Goal: Information Seeking & Learning: Learn about a topic

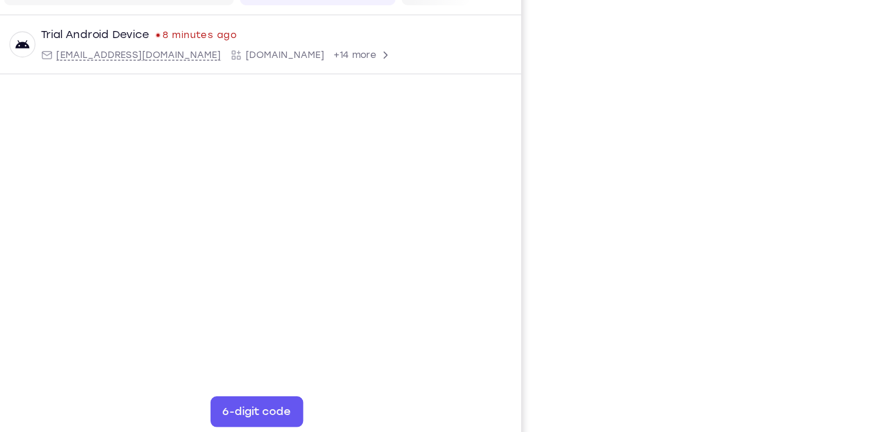
scroll to position [134, 0]
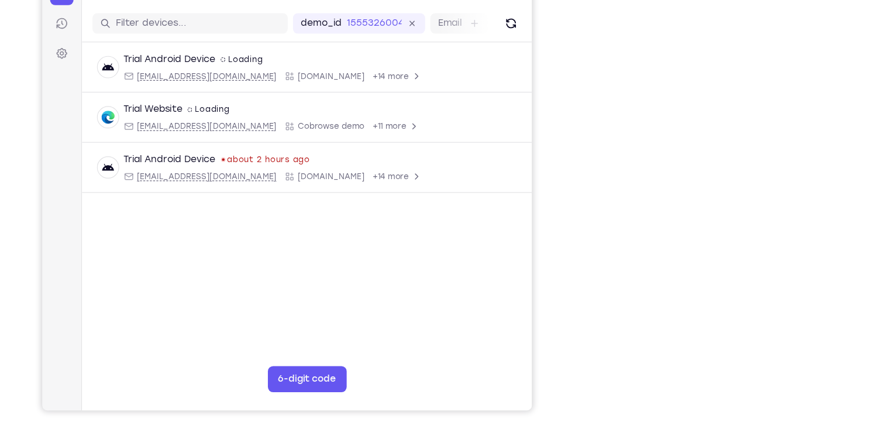
click at [777, 207] on div "Your Support Agent Your Customer Web iOS Android Next Steps We’d be happy to gi…" at bounding box center [442, 289] width 749 height 771
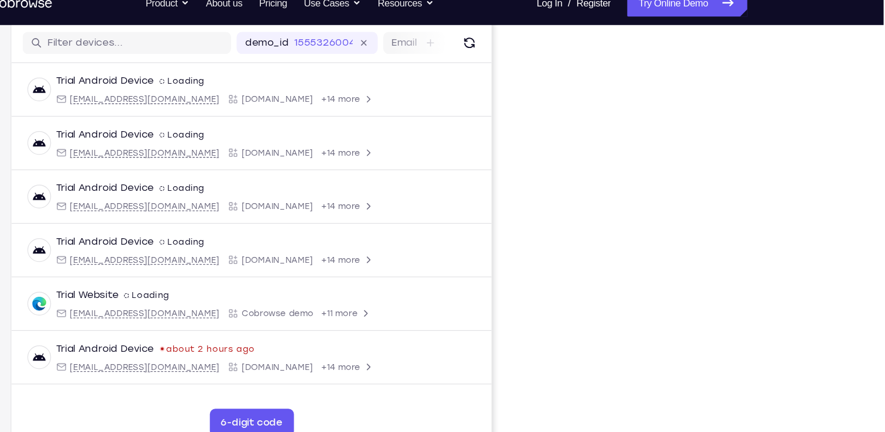
scroll to position [144, 0]
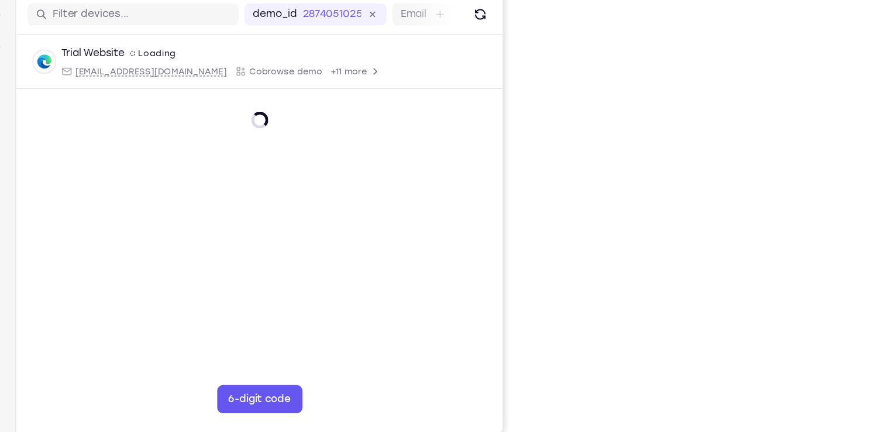
scroll to position [115, 0]
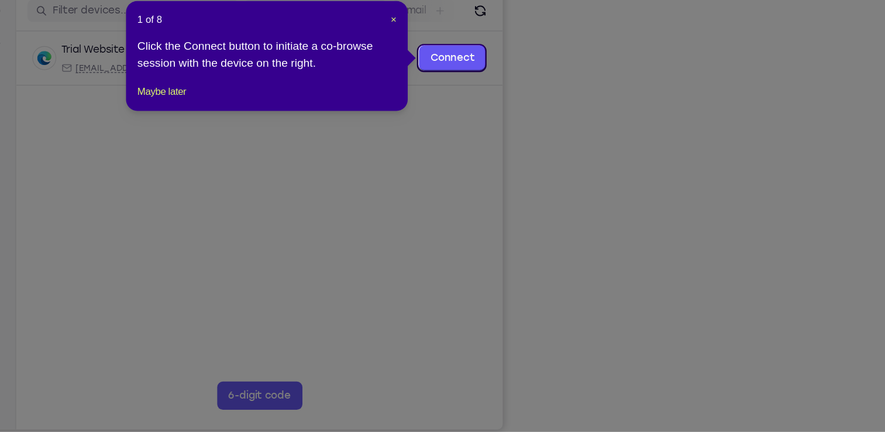
click at [674, 406] on icon at bounding box center [447, 216] width 894 height 432
drag, startPoint x: 0, startPoint y: 0, endPoint x: 674, endPoint y: 406, distance: 786.8
click at [674, 406] on icon at bounding box center [447, 216] width 894 height 432
click at [465, 89] on span "×" at bounding box center [464, 88] width 5 height 9
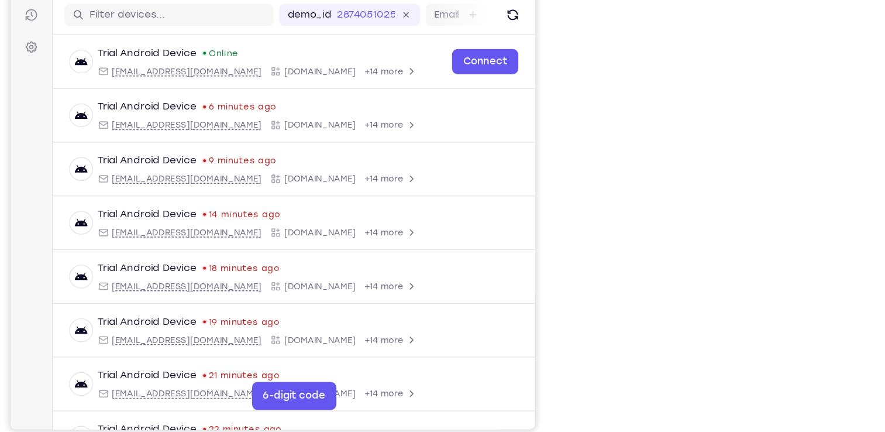
scroll to position [122, 0]
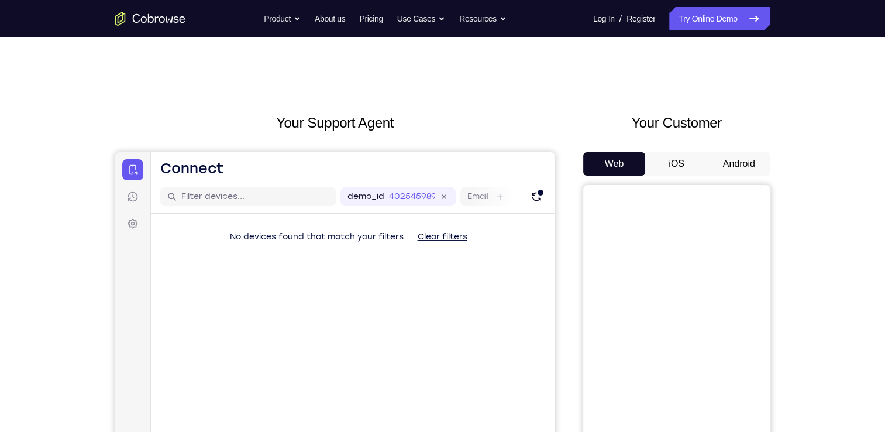
click at [725, 167] on button "Android" at bounding box center [739, 163] width 63 height 23
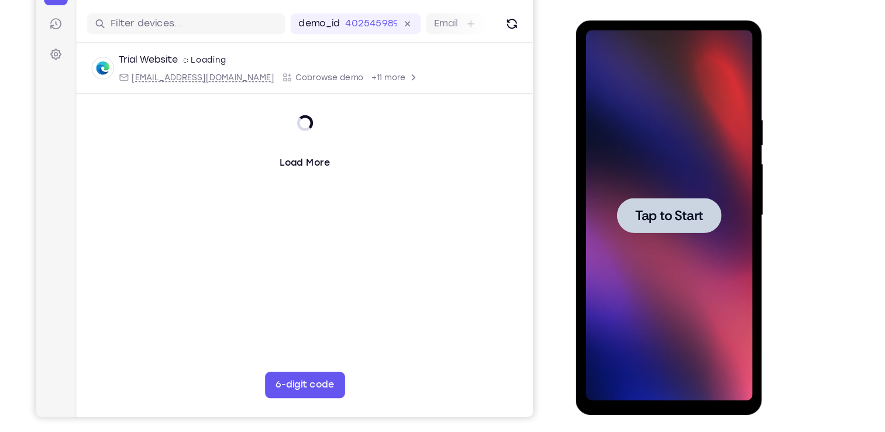
click at [656, 187] on span "Tap to Start" at bounding box center [658, 193] width 60 height 12
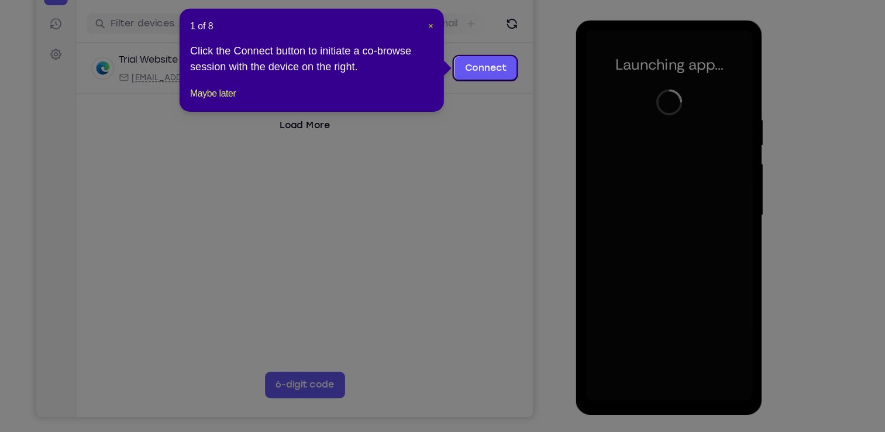
click at [463, 74] on span "×" at bounding box center [464, 71] width 5 height 9
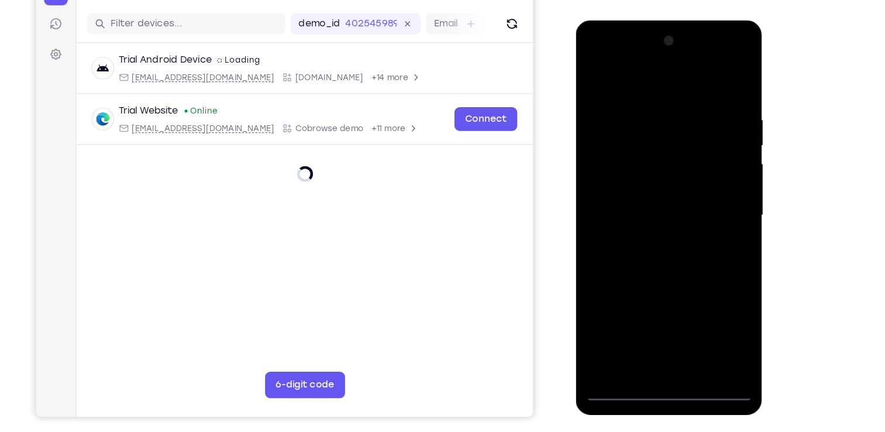
click at [656, 342] on div at bounding box center [657, 192] width 147 height 327
click at [658, 343] on div at bounding box center [657, 192] width 147 height 327
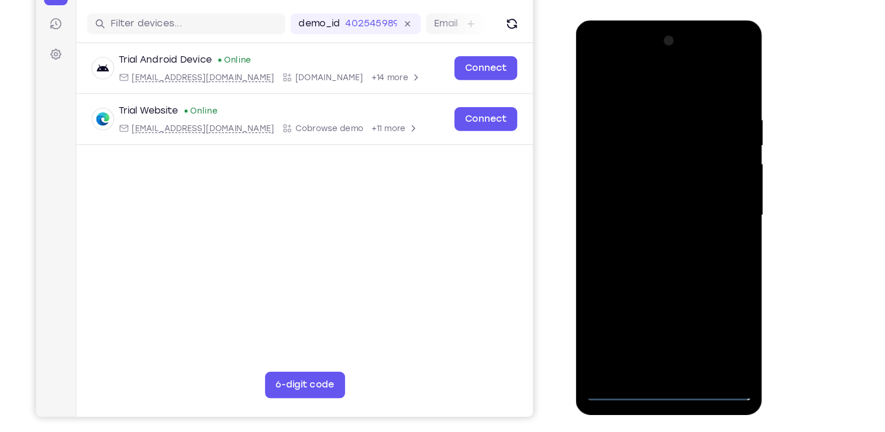
click at [658, 343] on div at bounding box center [657, 192] width 147 height 327
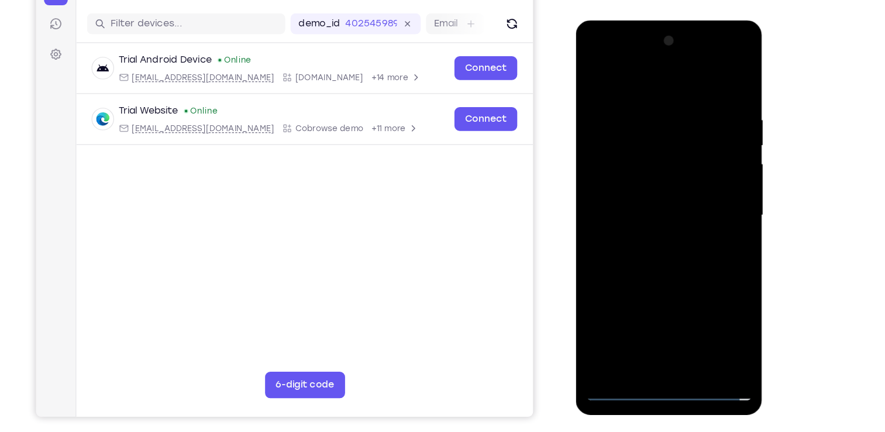
click at [658, 343] on div at bounding box center [657, 192] width 147 height 327
